Goal: Obtain resource: Download file/media

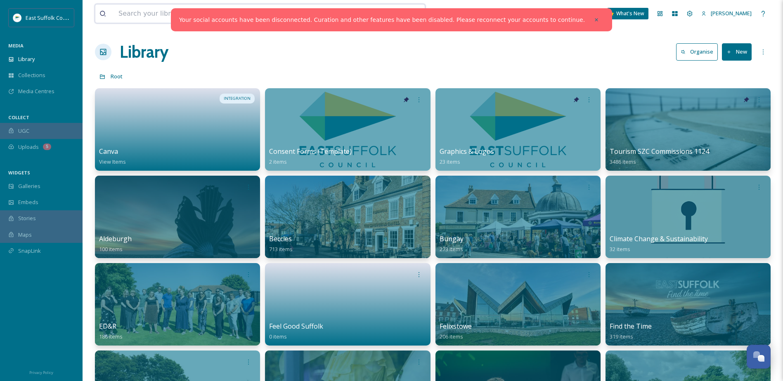
click at [156, 21] on input at bounding box center [235, 14] width 243 height 18
type input "apprentices"
click at [589, 20] on div at bounding box center [596, 19] width 15 height 15
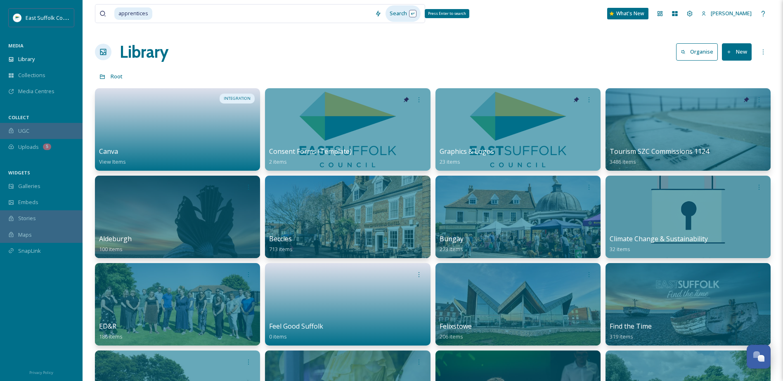
click at [403, 14] on div "Search Press Enter to search" at bounding box center [402, 13] width 35 height 16
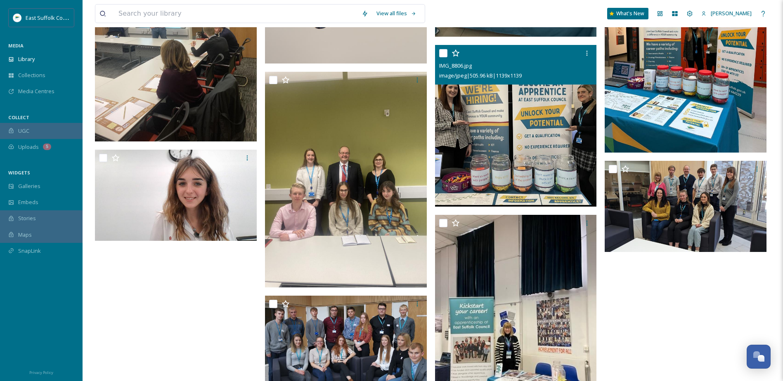
scroll to position [371, 0]
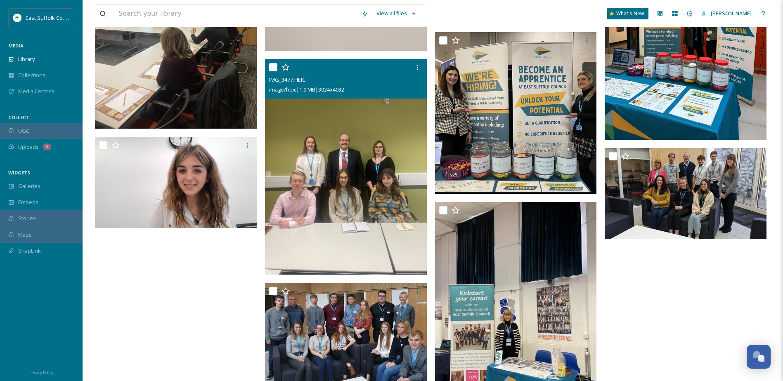
click at [318, 111] on img at bounding box center [346, 166] width 162 height 215
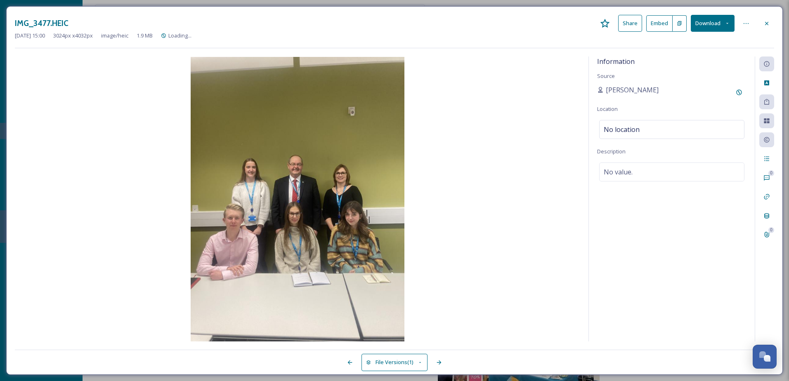
click at [698, 28] on button "Download" at bounding box center [713, 23] width 44 height 17
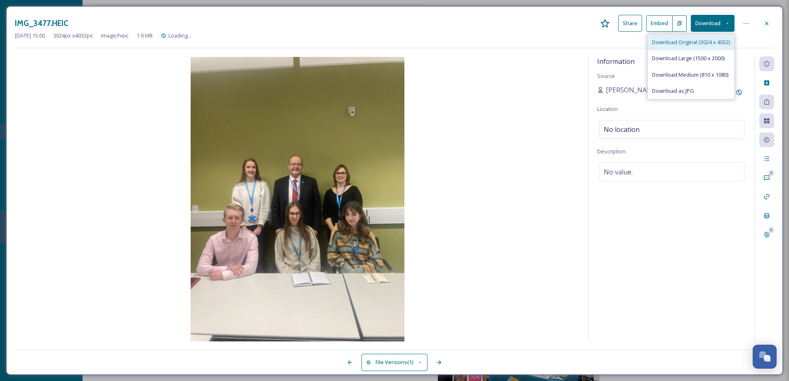
click at [696, 43] on span "Download Original (3024 x 4032)" at bounding box center [691, 42] width 78 height 8
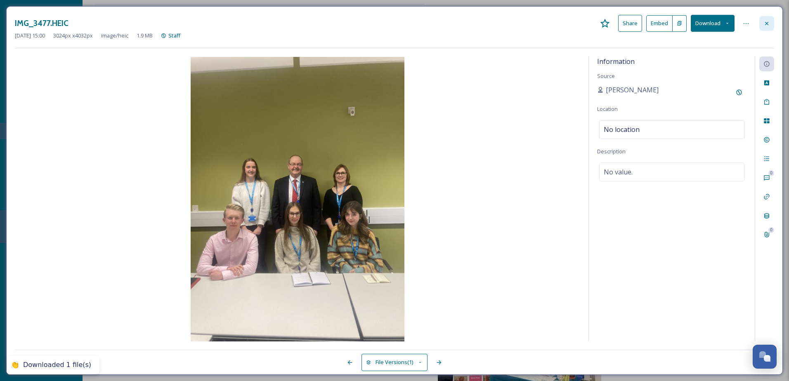
click at [764, 24] on icon at bounding box center [766, 23] width 7 height 7
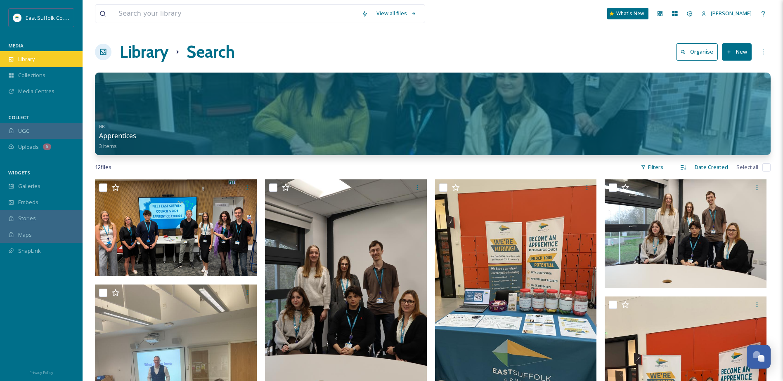
click at [48, 58] on div "Library" at bounding box center [41, 59] width 83 height 16
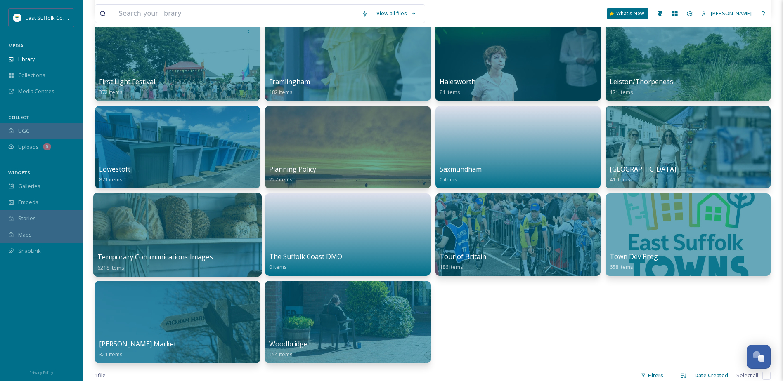
scroll to position [330, 0]
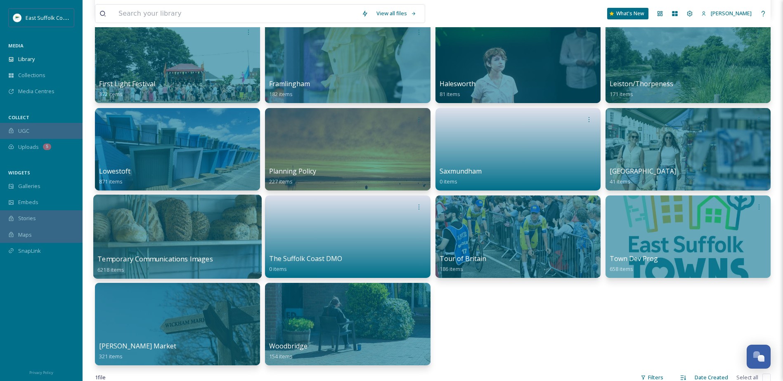
click at [178, 213] on div at bounding box center [177, 206] width 160 height 15
click at [178, 226] on div at bounding box center [177, 237] width 168 height 84
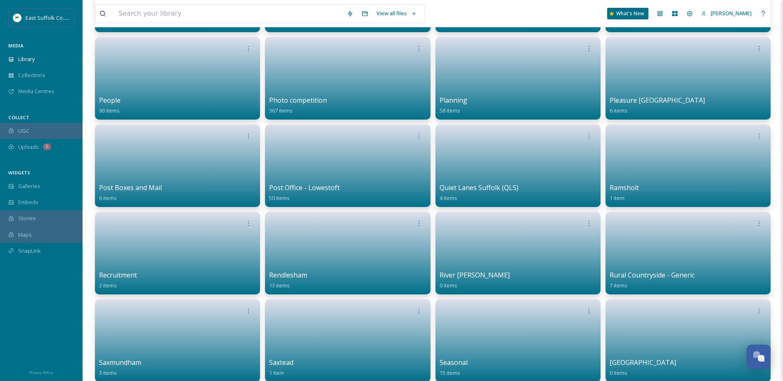
scroll to position [1939, 0]
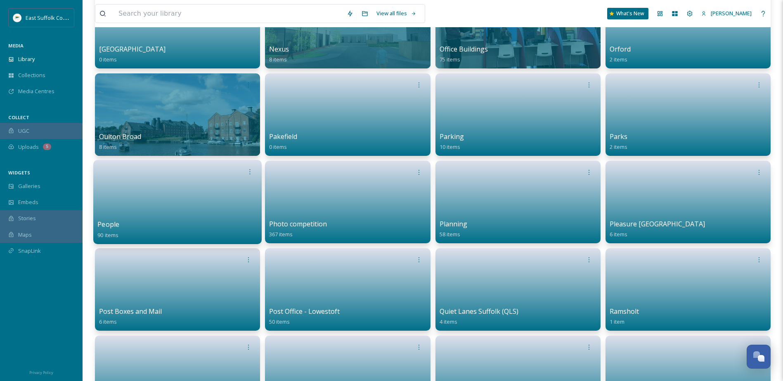
click at [208, 213] on link at bounding box center [177, 199] width 160 height 40
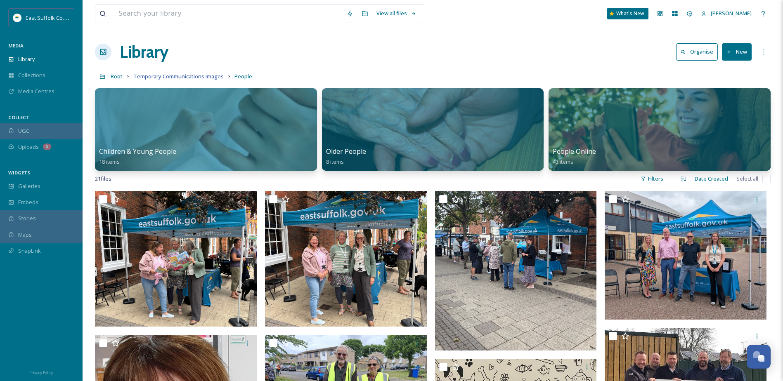
click at [215, 74] on span "Temporary Communications Images" at bounding box center [178, 76] width 90 height 7
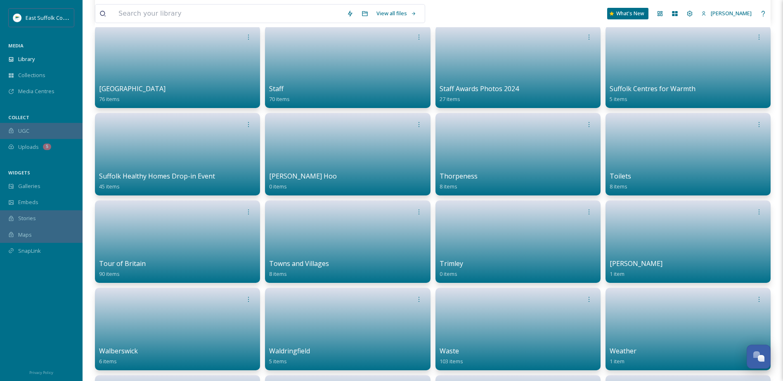
scroll to position [2429, 0]
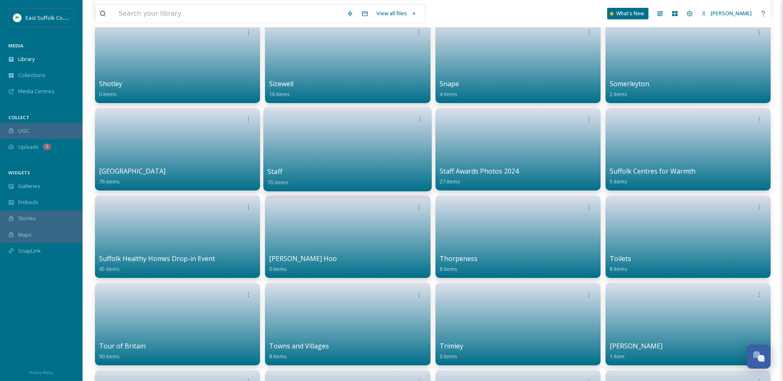
click at [319, 142] on link at bounding box center [347, 147] width 160 height 40
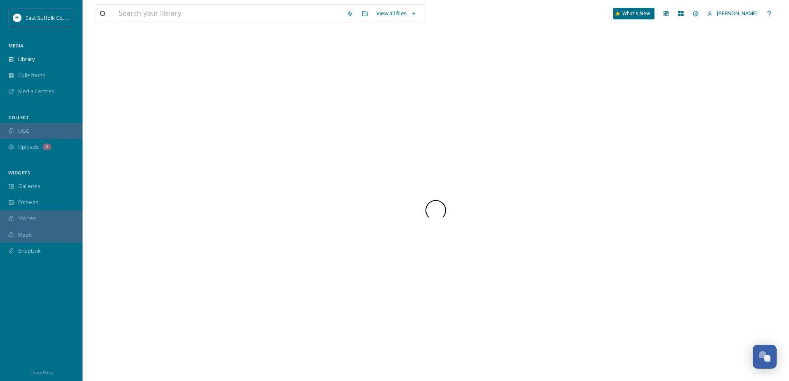
click at [330, 157] on div at bounding box center [436, 211] width 682 height 342
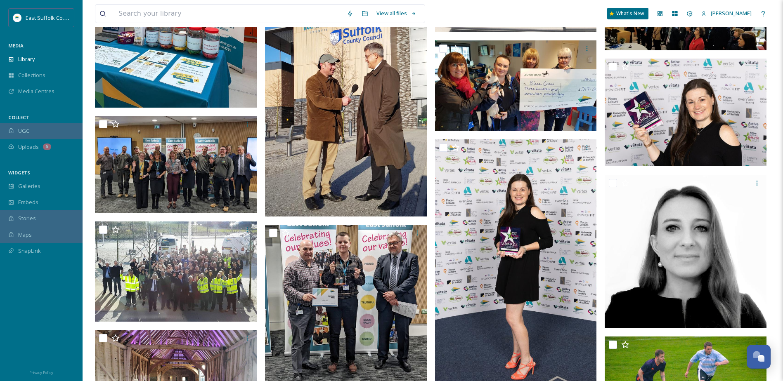
scroll to position [999, 0]
